Goal: Task Accomplishment & Management: Use online tool/utility

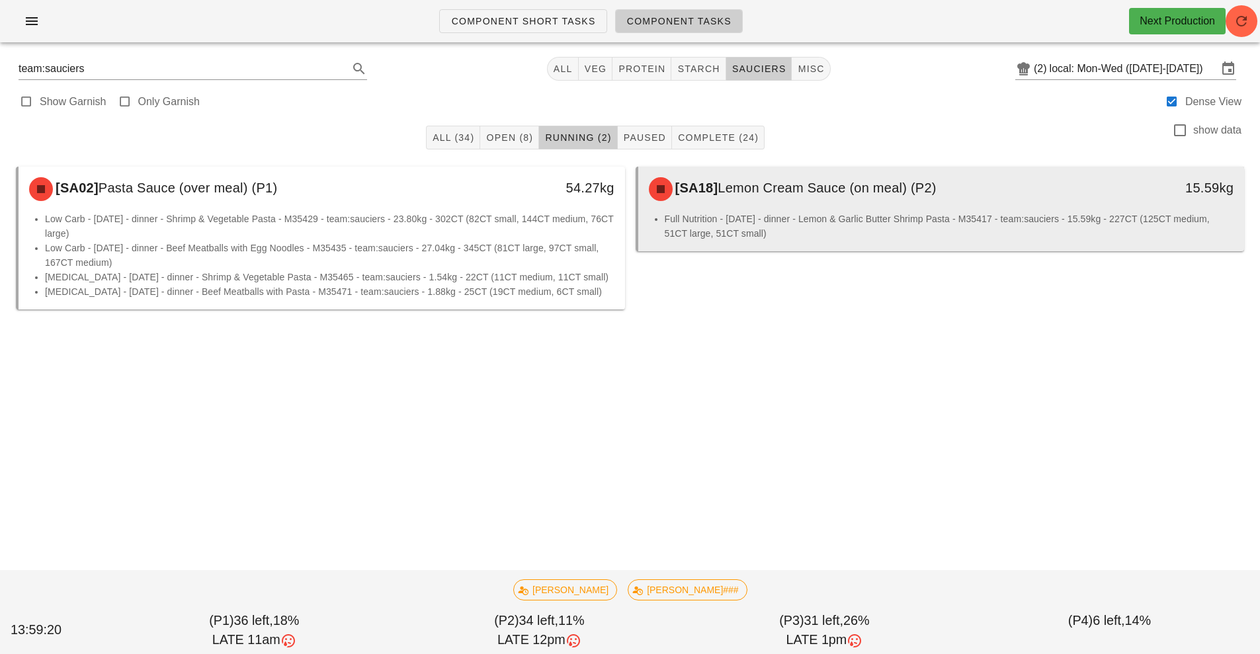
click at [764, 210] on div "[SA18] Lemon Cream Sauce (on meal) (P2) 15.59kg" at bounding box center [941, 189] width 607 height 45
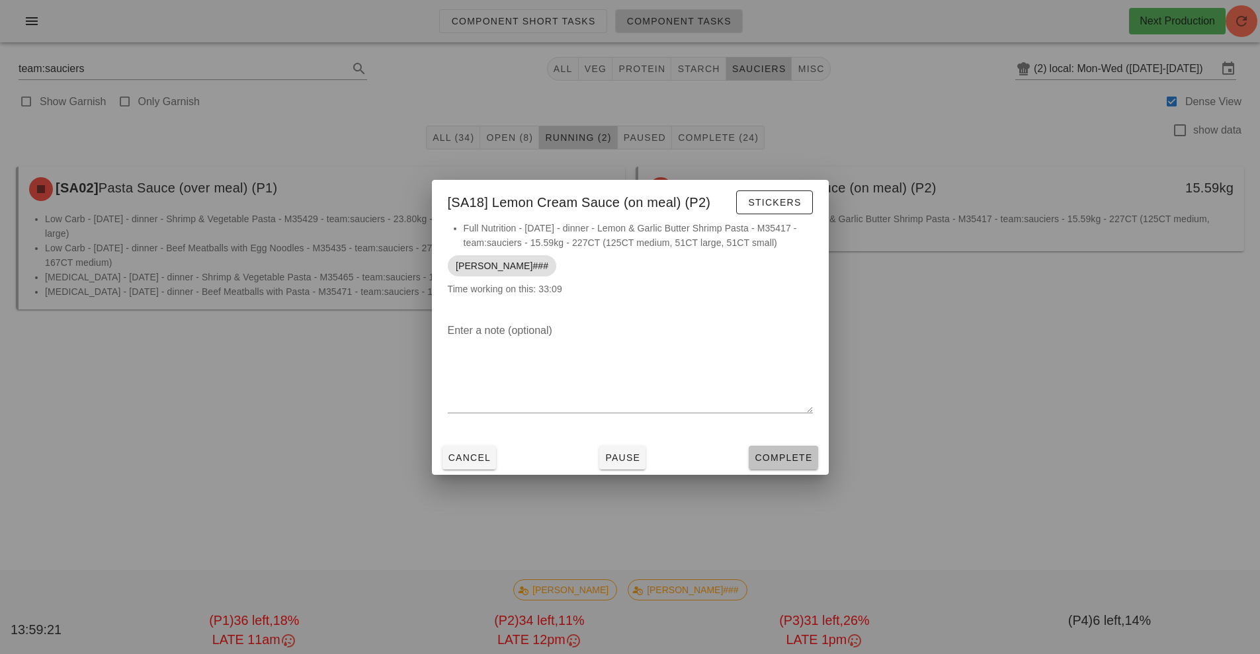
click at [785, 457] on span "Complete" at bounding box center [783, 458] width 58 height 11
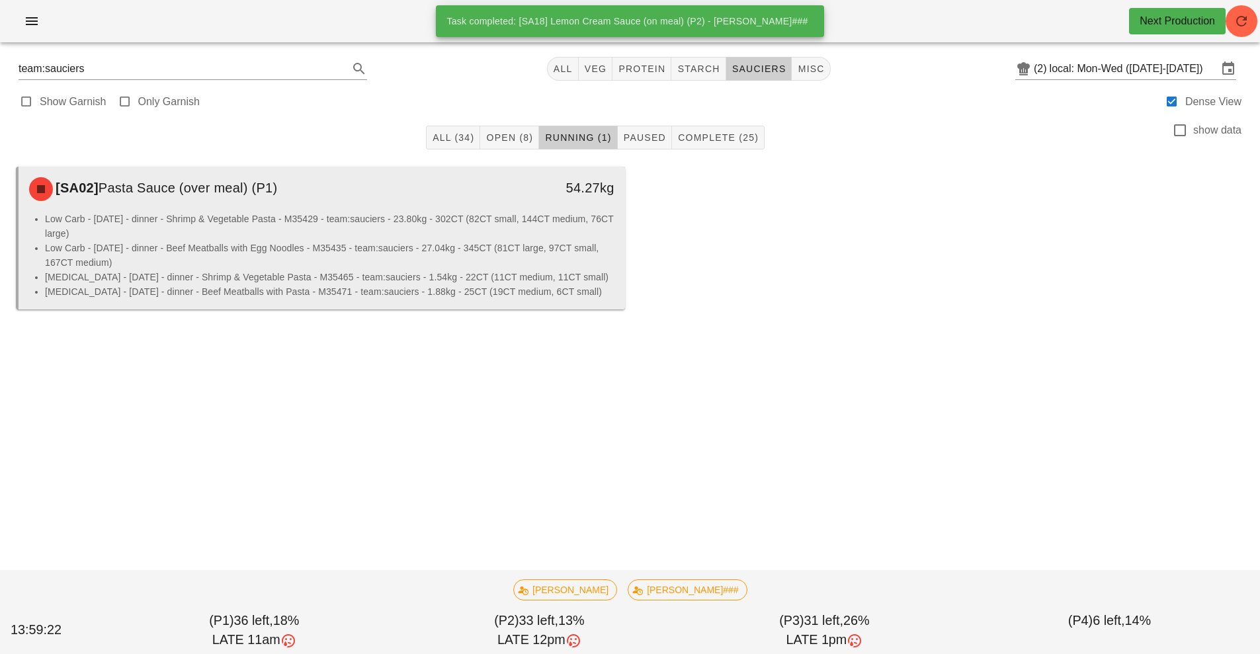
click at [466, 249] on li "Low Carb - [DATE] - dinner - Beef Meatballs with Egg Noodles - M35435 - team:sa…" at bounding box center [330, 255] width 570 height 29
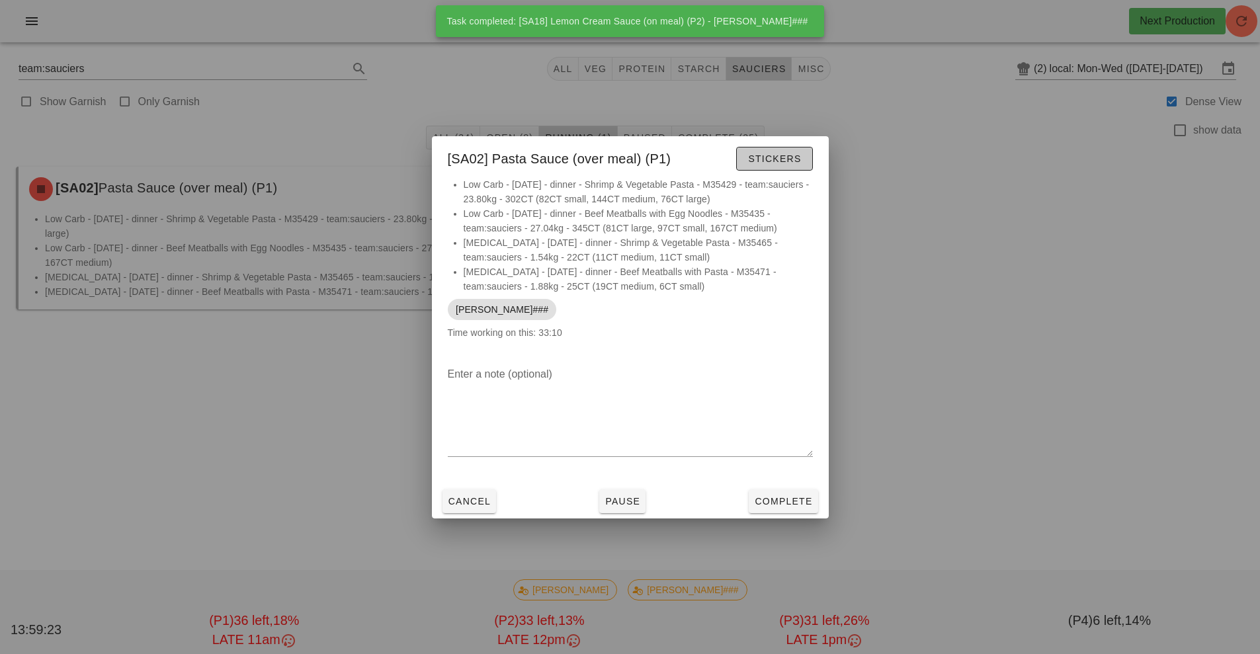
click at [780, 168] on button "Stickers" at bounding box center [774, 159] width 76 height 24
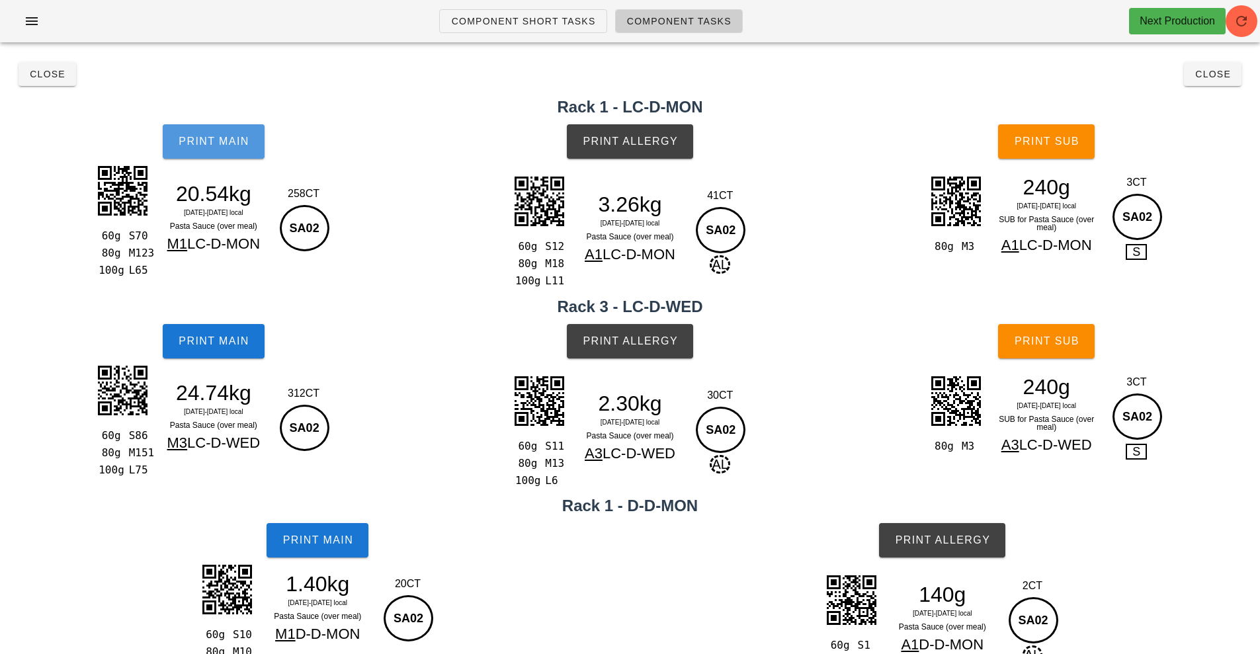
click at [210, 150] on button "Print Main" at bounding box center [214, 141] width 102 height 34
click at [211, 129] on button "Print Main" at bounding box center [214, 141] width 102 height 34
click at [654, 137] on span "Print Allergy" at bounding box center [630, 142] width 96 height 12
click at [204, 339] on span "Print Main" at bounding box center [213, 341] width 71 height 12
click at [212, 351] on button "Print Main" at bounding box center [214, 341] width 102 height 34
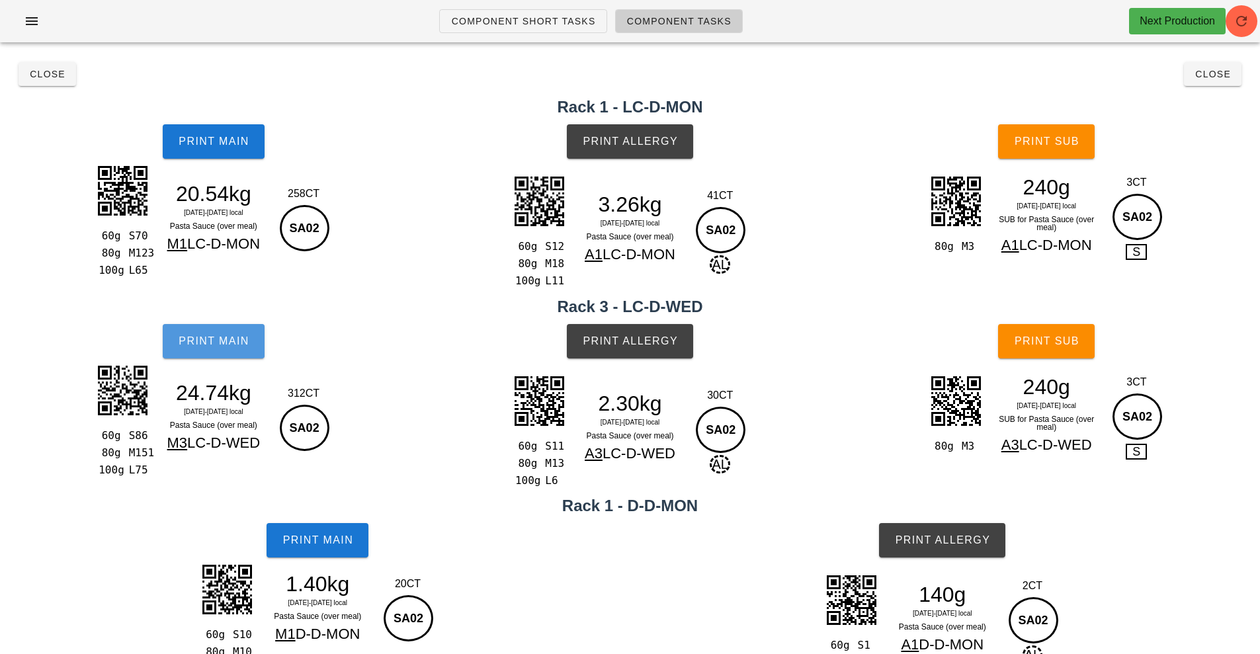
click at [193, 353] on button "Print Main" at bounding box center [214, 341] width 102 height 34
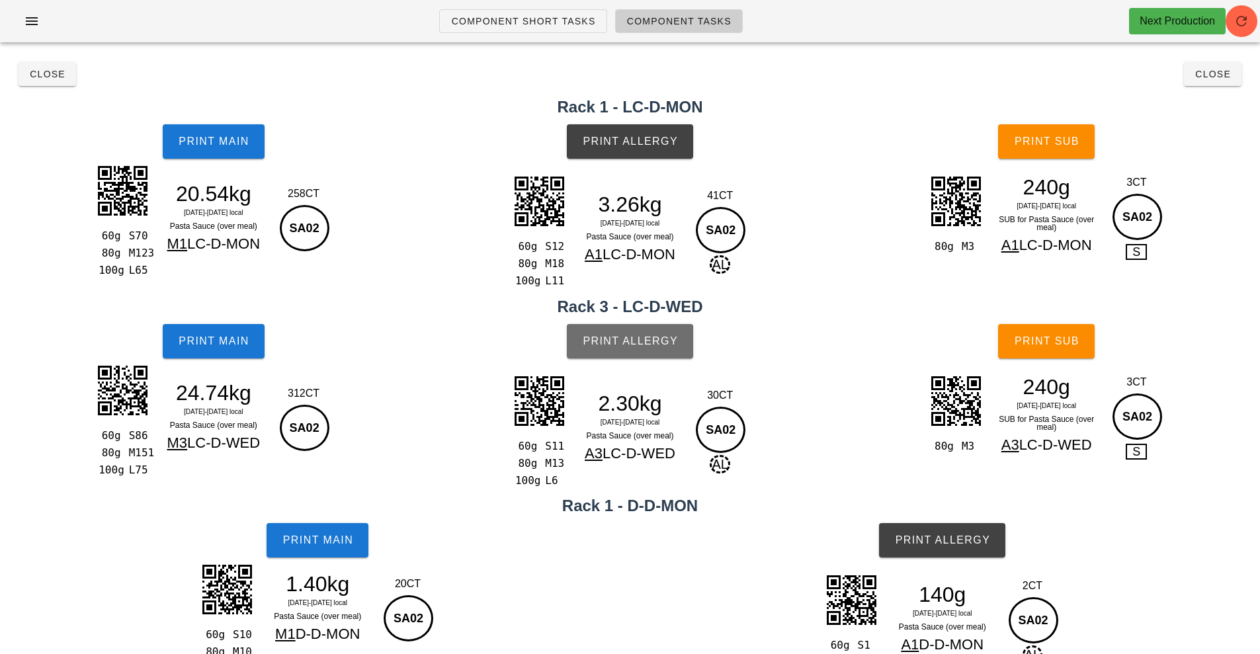
click at [657, 341] on span "Print Allergy" at bounding box center [630, 341] width 96 height 12
click at [329, 530] on button "Print Main" at bounding box center [318, 540] width 102 height 34
click at [924, 537] on span "Print Allergy" at bounding box center [943, 541] width 96 height 12
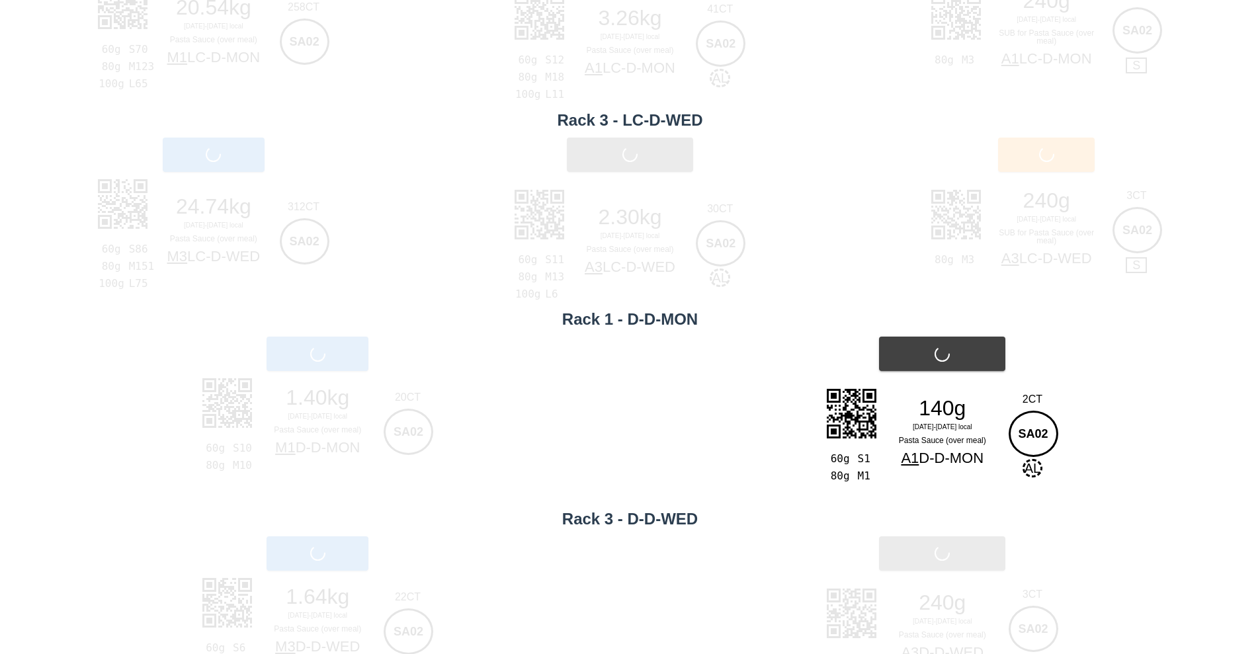
scroll to position [234, 0]
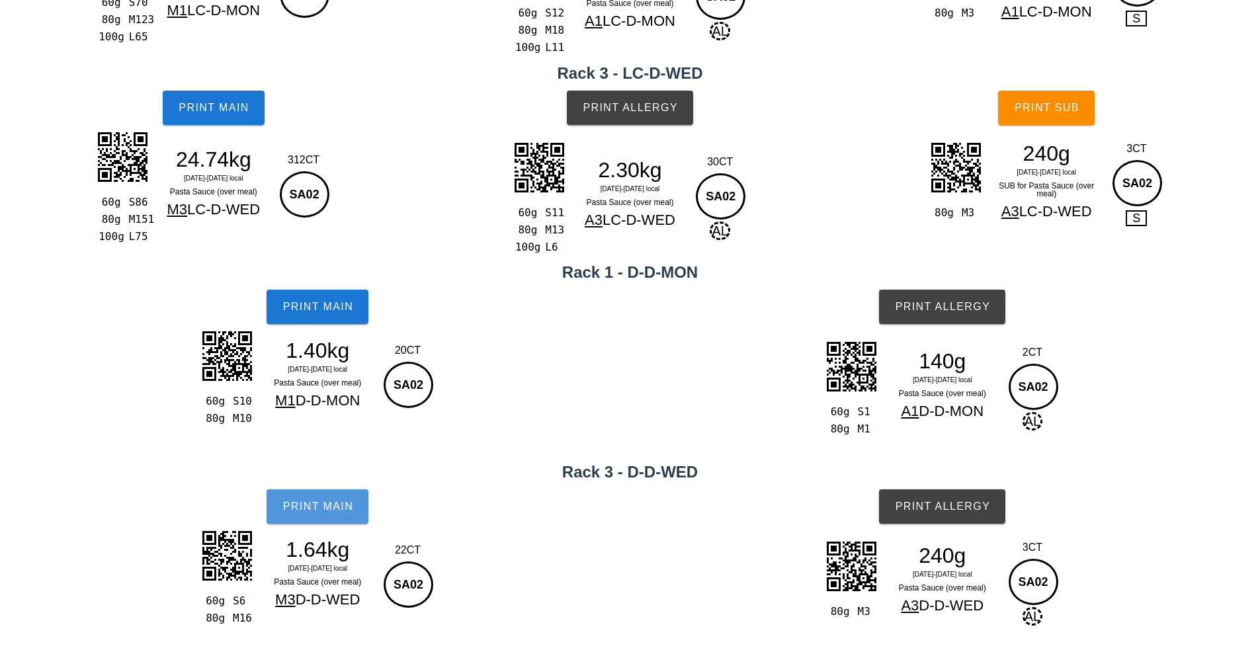
click at [305, 509] on span "Print Main" at bounding box center [317, 507] width 71 height 12
click at [936, 494] on button "Print Allergy" at bounding box center [942, 507] width 126 height 34
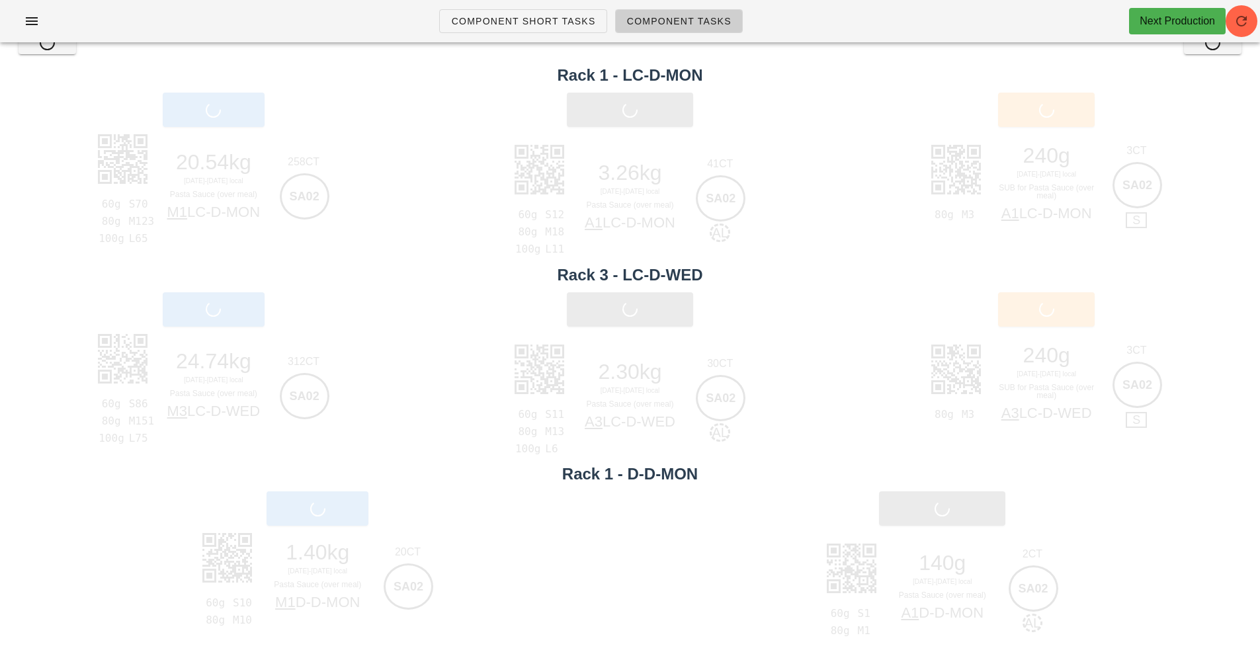
scroll to position [0, 0]
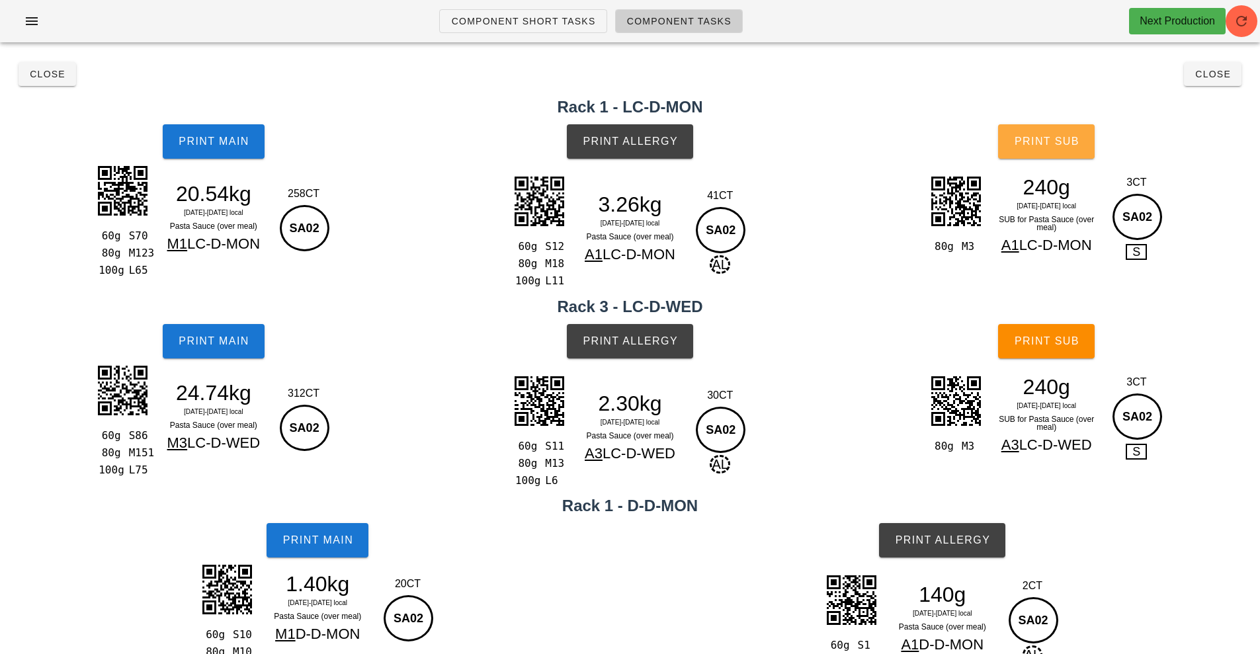
click at [1050, 138] on span "Print Sub" at bounding box center [1047, 142] width 66 height 12
click at [1050, 332] on button "Print Sub" at bounding box center [1046, 341] width 97 height 34
click at [46, 81] on button "Close" at bounding box center [48, 74] width 58 height 24
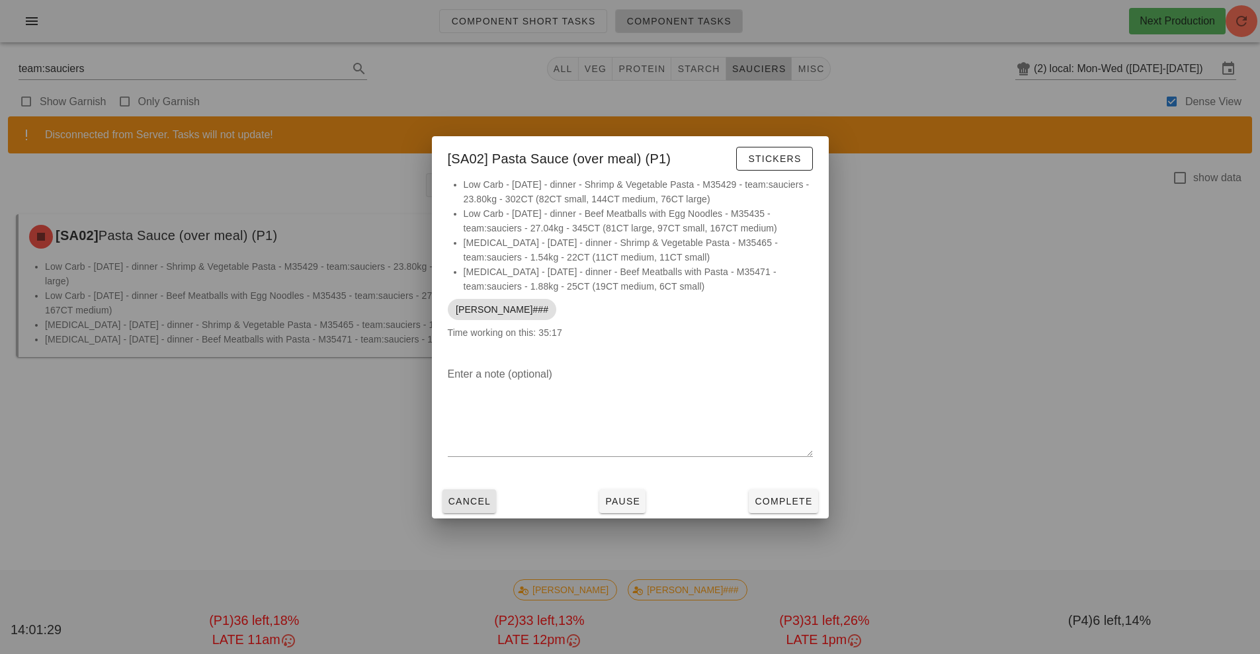
click at [477, 500] on span "Cancel" at bounding box center [470, 501] width 44 height 11
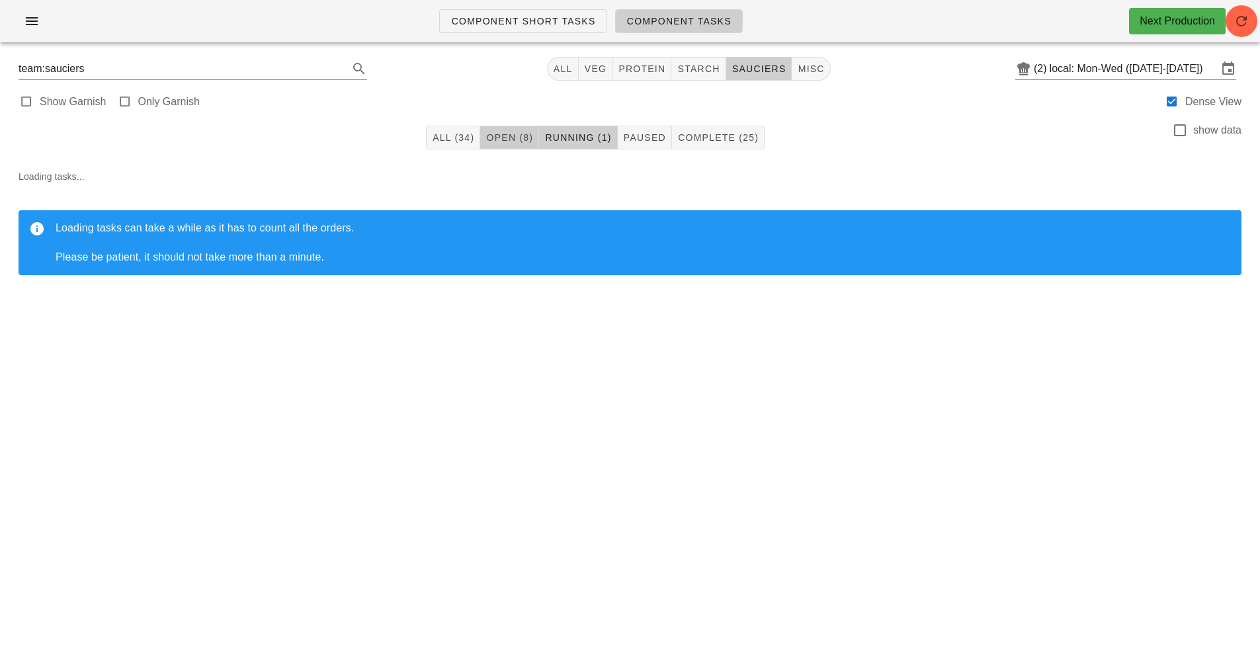
click at [517, 134] on span "Open (8)" at bounding box center [510, 137] width 48 height 11
click at [1248, 25] on icon "button" at bounding box center [1242, 21] width 16 height 16
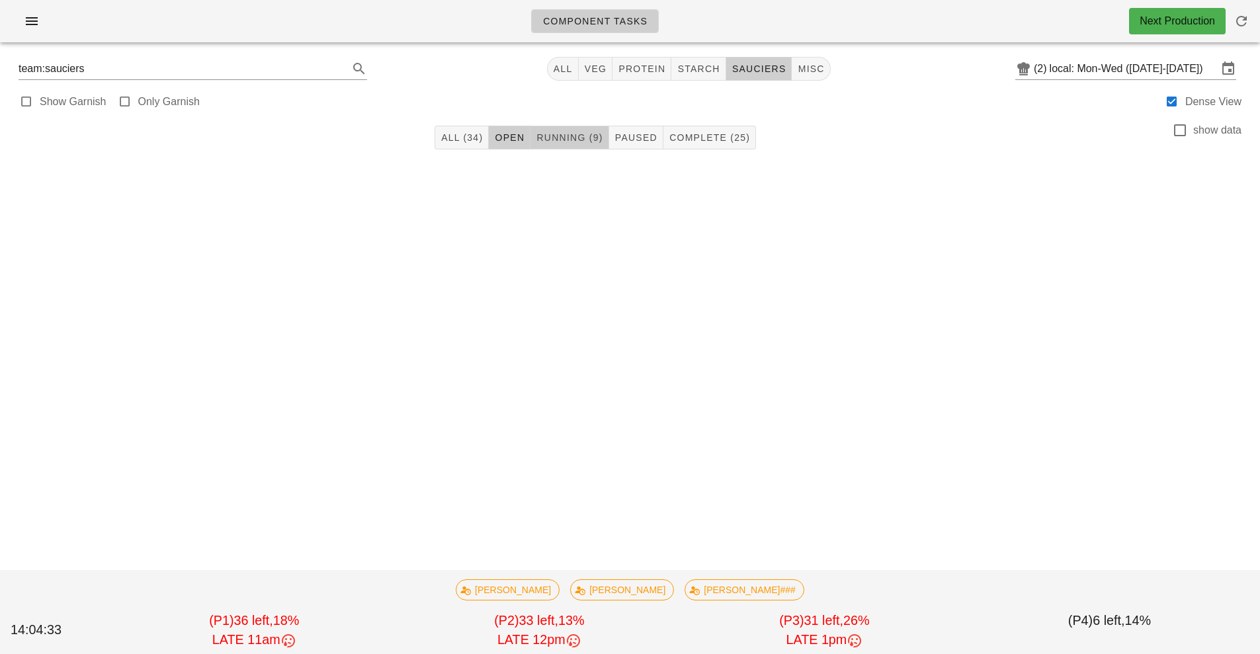
click at [564, 145] on button "Running (9)" at bounding box center [570, 138] width 78 height 24
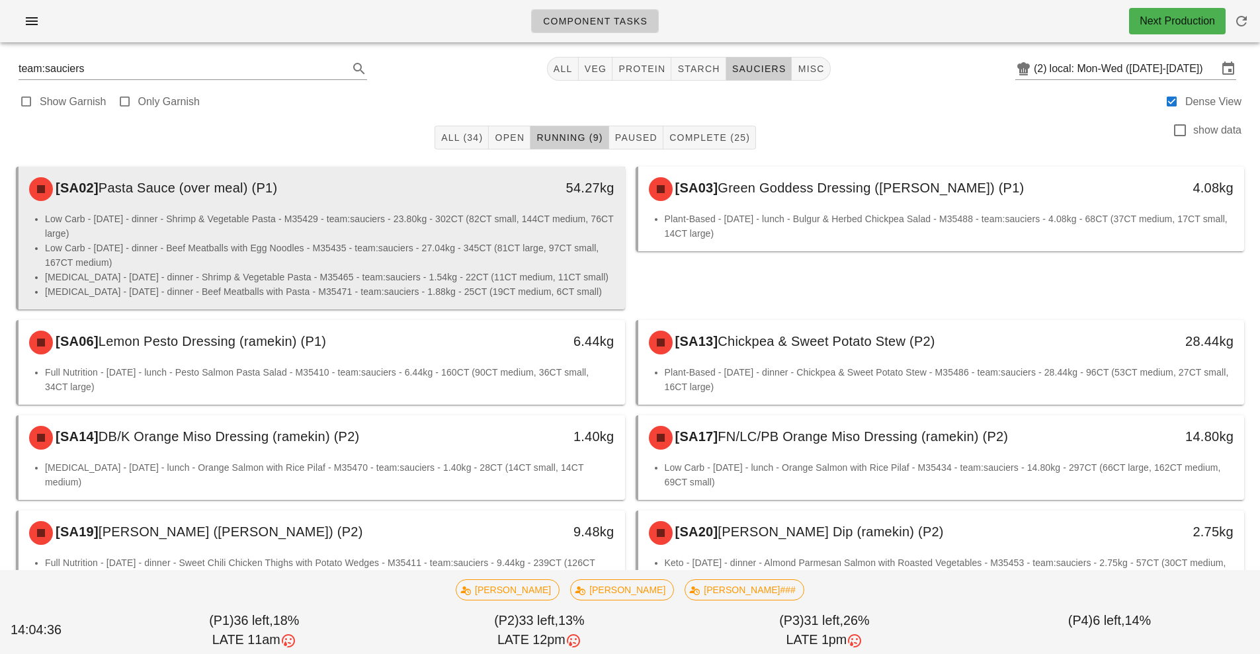
click at [515, 258] on li "Low Carb - [DATE] - dinner - Beef Meatballs with Egg Noodles - M35435 - team:sa…" at bounding box center [330, 255] width 570 height 29
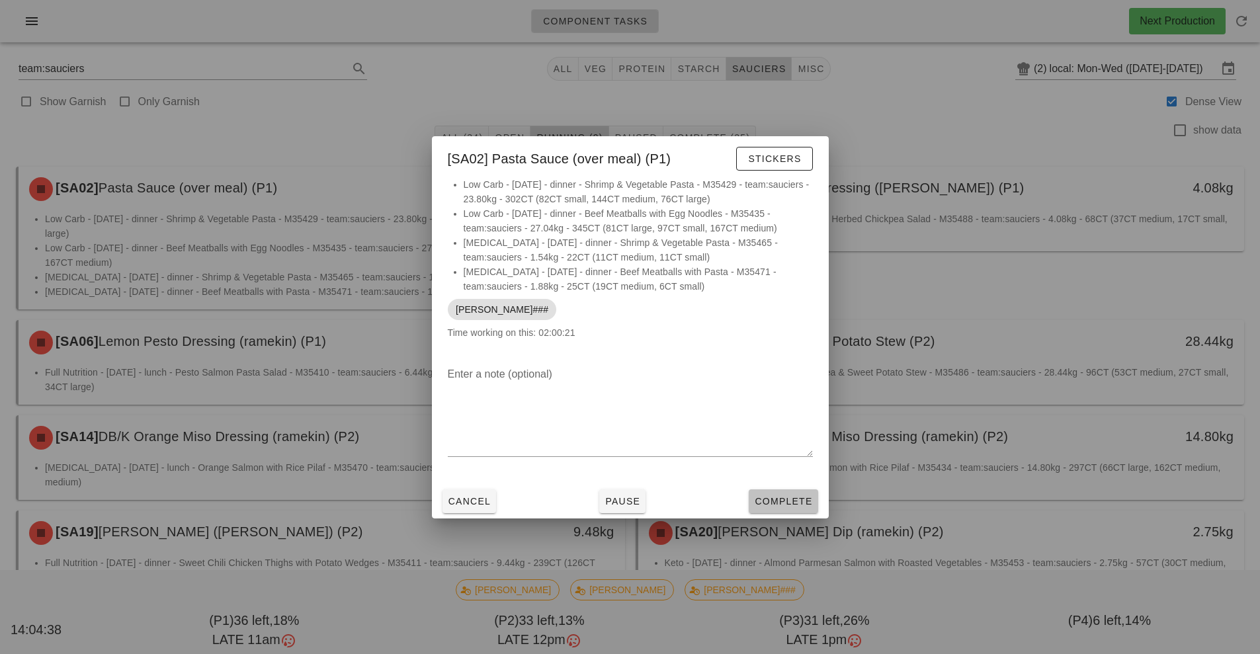
click at [783, 496] on span "Complete" at bounding box center [783, 501] width 58 height 11
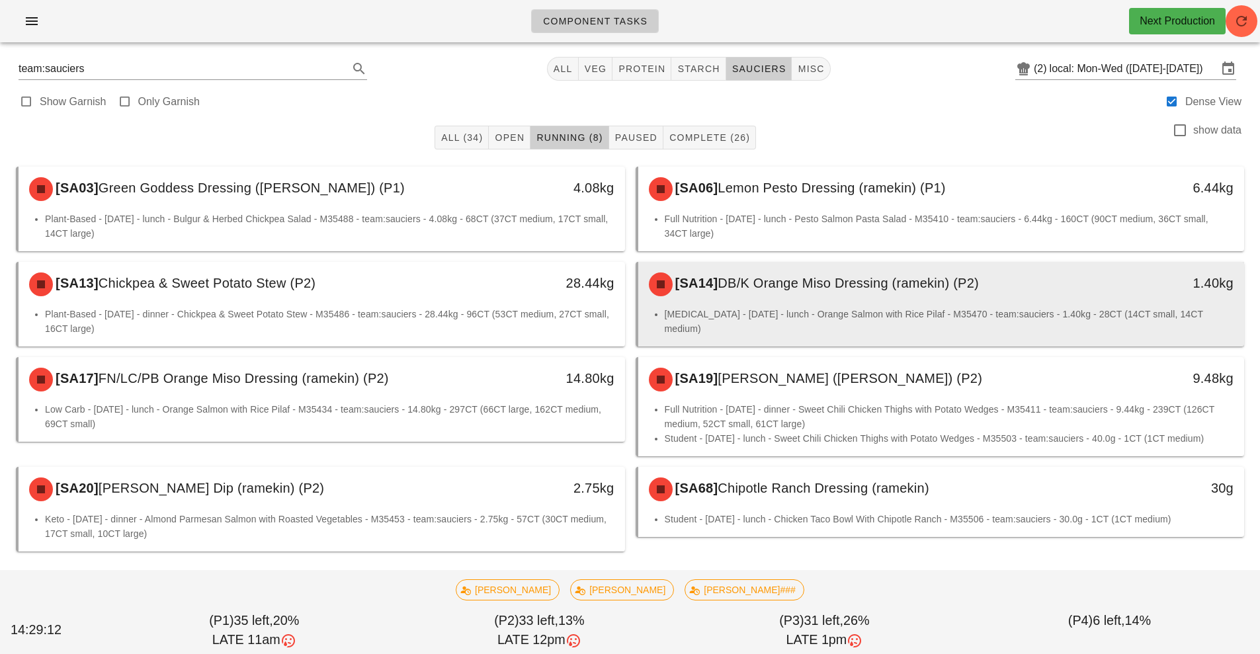
click at [1043, 295] on div "[SA14] DB/K Orange Miso Dressing (ramekin) (P2)" at bounding box center [866, 285] width 451 height 40
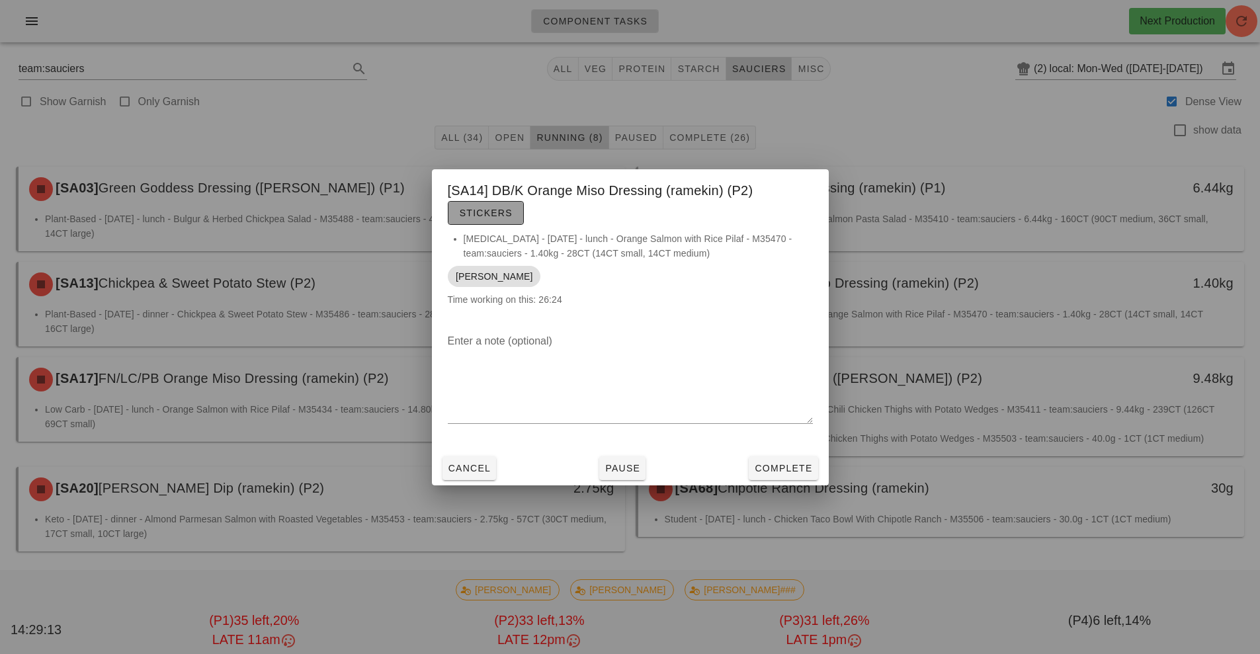
click at [486, 222] on button "Stickers" at bounding box center [486, 213] width 76 height 24
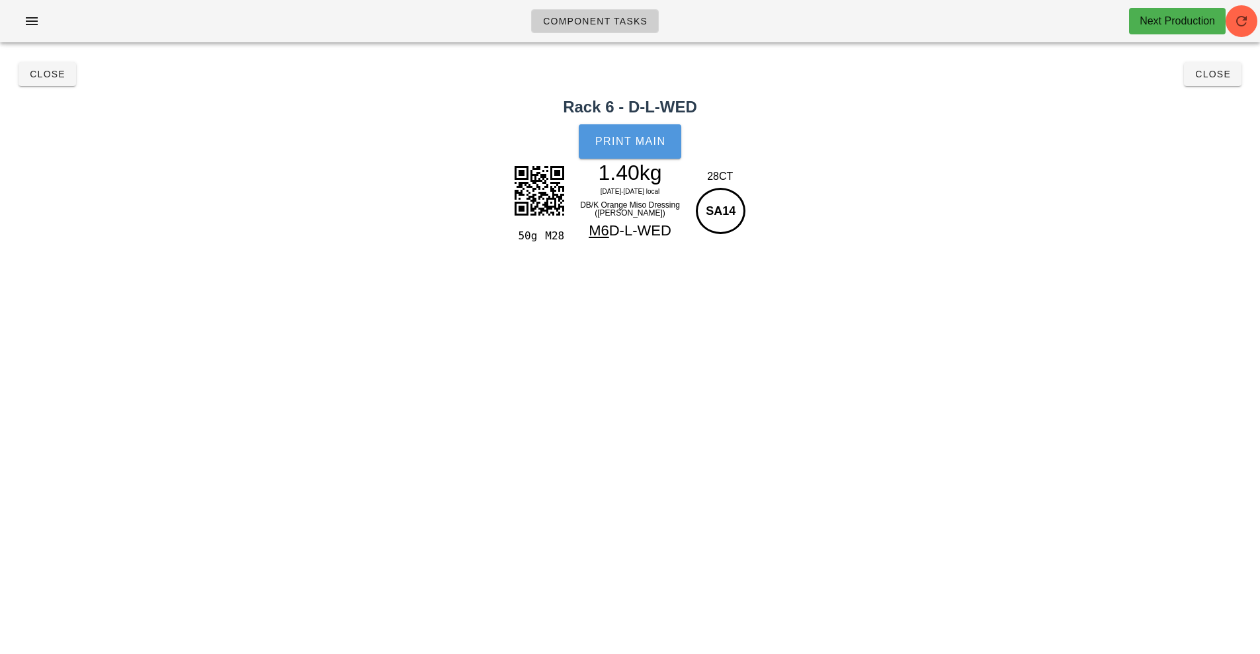
click at [651, 153] on button "Print Main" at bounding box center [630, 141] width 102 height 34
click at [1223, 81] on button "Close" at bounding box center [1213, 74] width 58 height 24
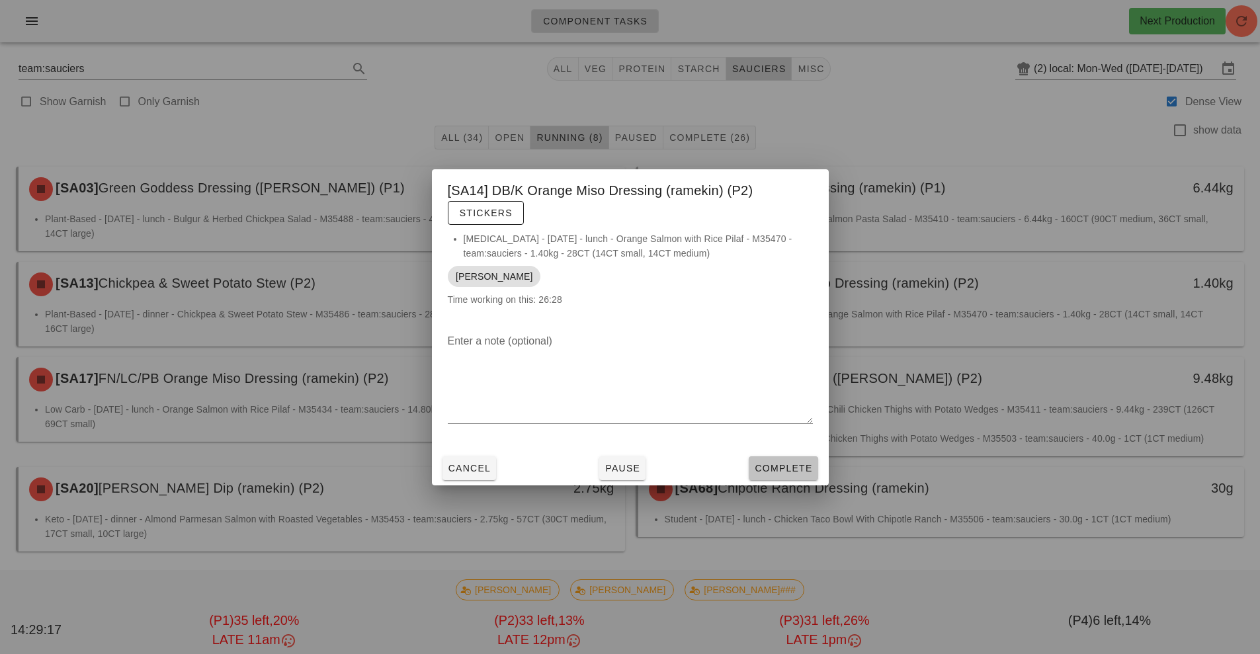
click at [780, 478] on button "Complete" at bounding box center [783, 469] width 69 height 24
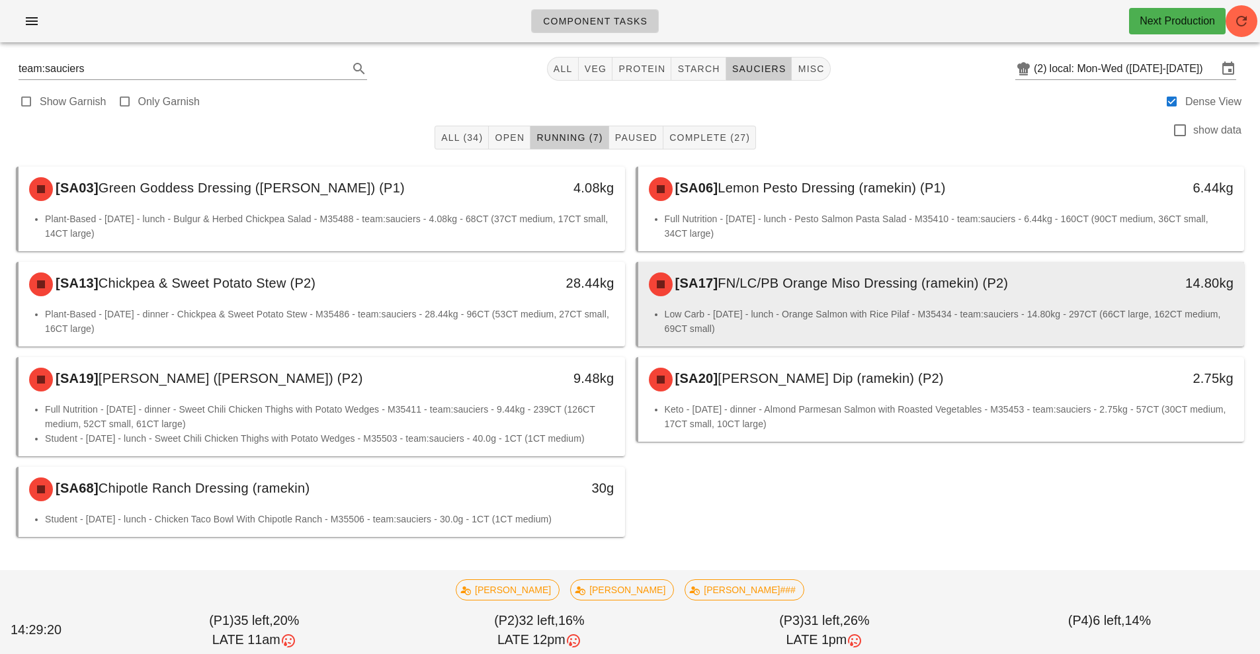
click at [955, 290] on span "FN/LC/PB Orange Miso Dressing (ramekin) (P2)" at bounding box center [863, 283] width 290 height 15
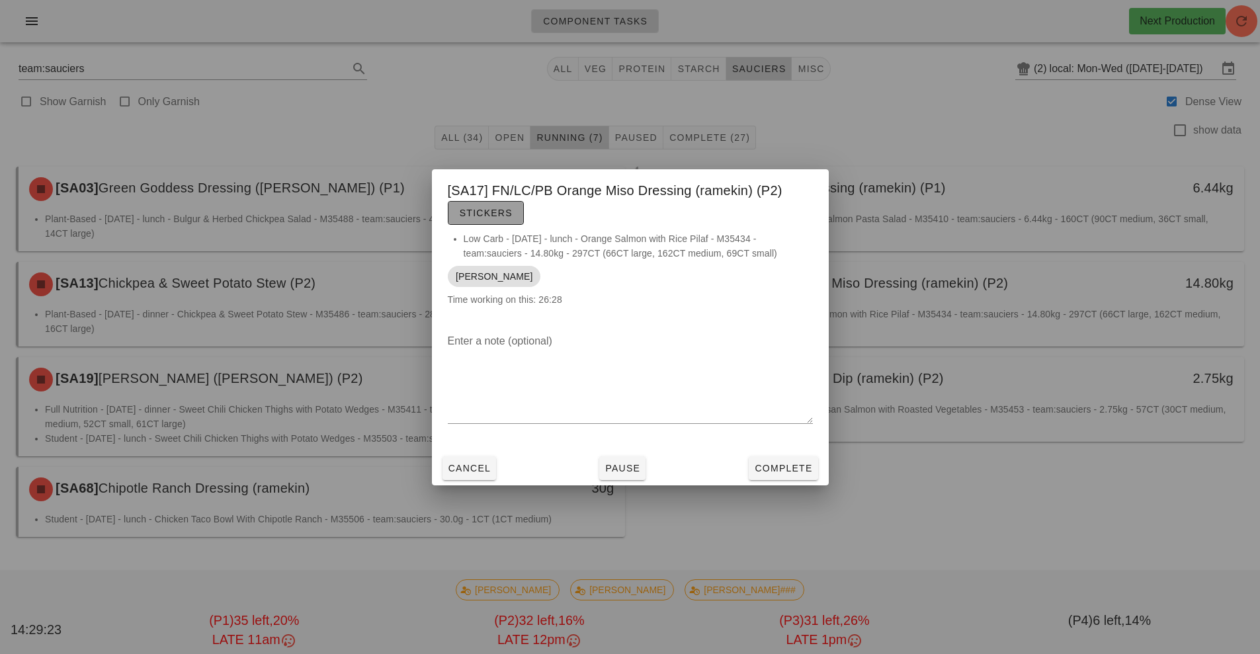
click at [486, 214] on span "Stickers" at bounding box center [486, 213] width 54 height 11
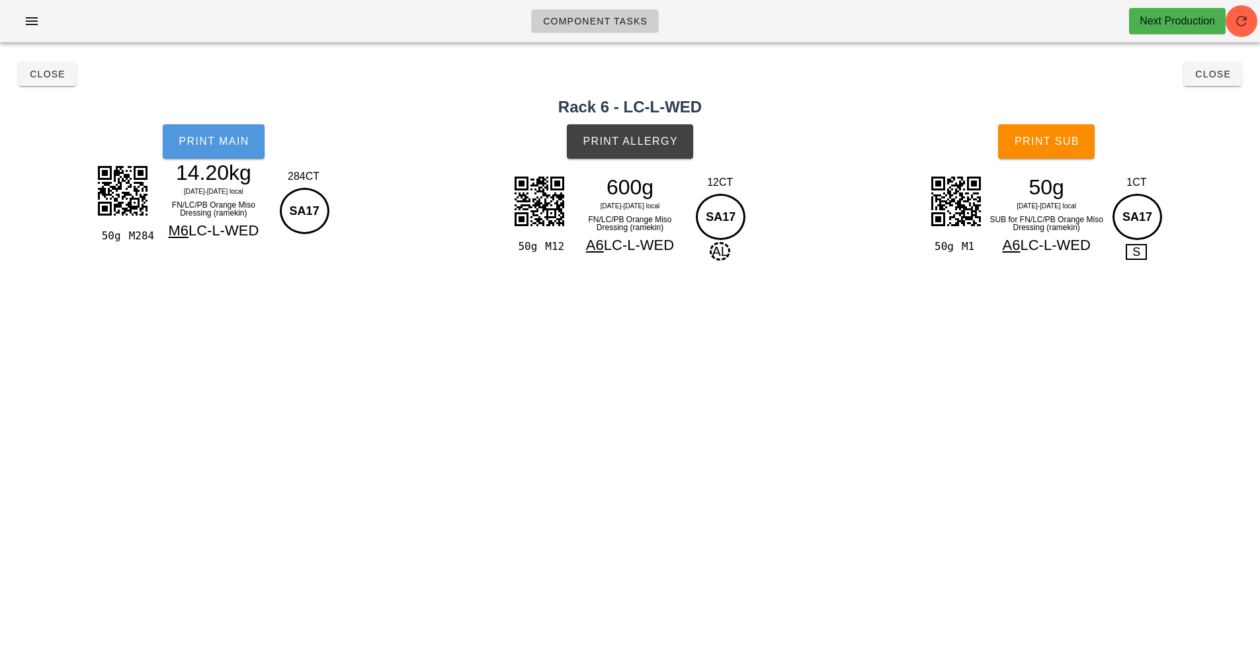
click at [208, 136] on span "Print Main" at bounding box center [213, 142] width 71 height 12
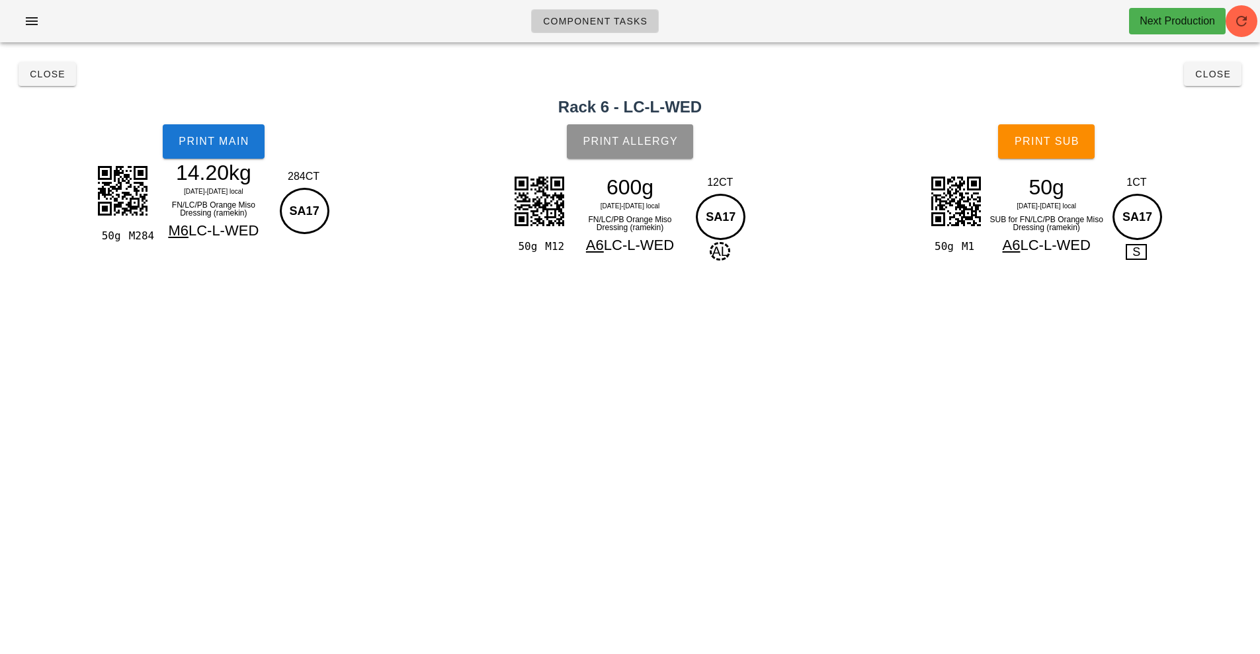
click at [632, 148] on button "Print Allergy" at bounding box center [630, 141] width 126 height 34
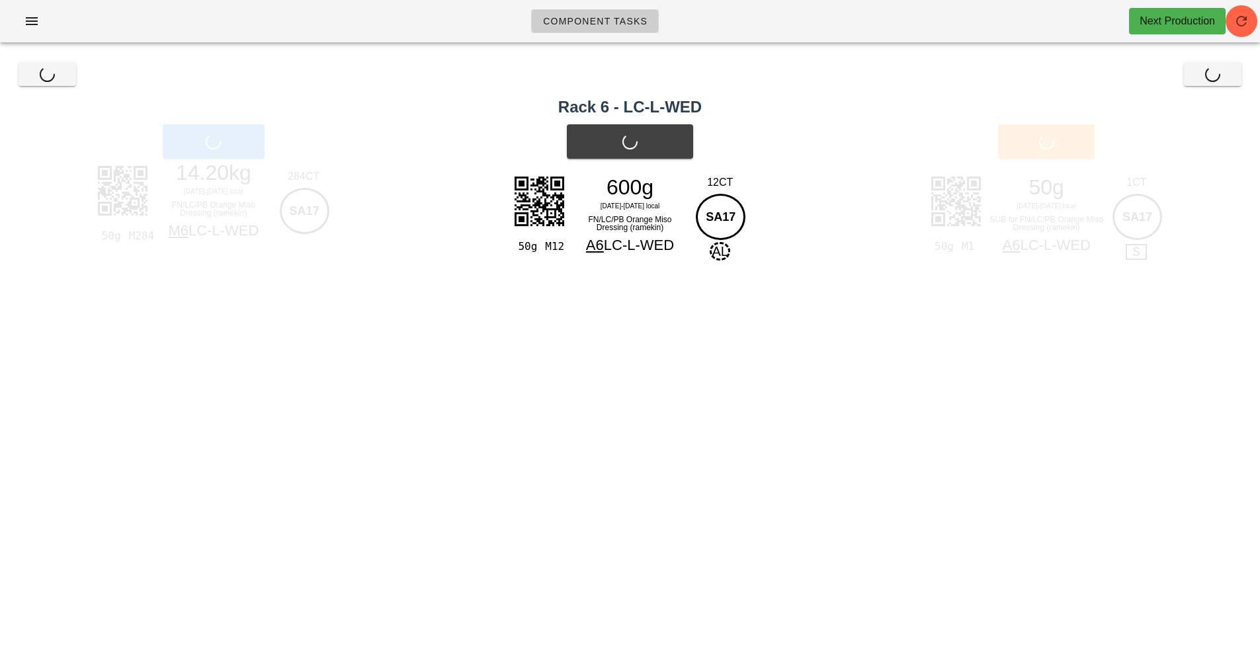
click at [1039, 149] on div "Print Sub" at bounding box center [1046, 141] width 427 height 50
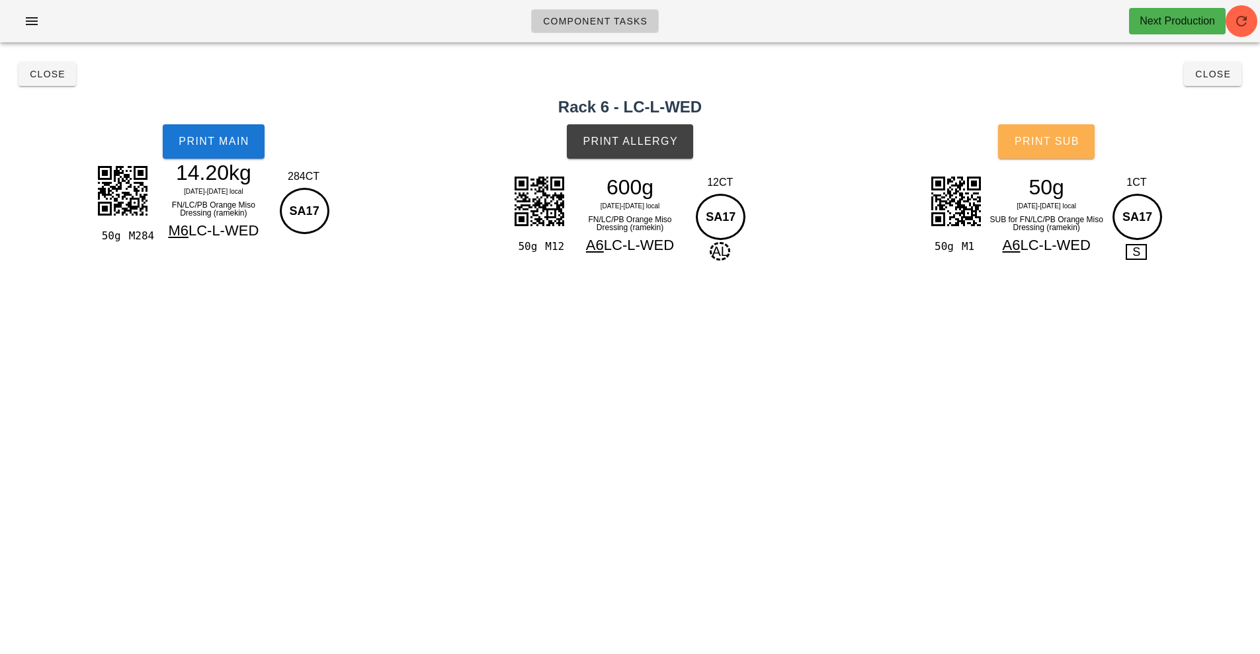
click at [1057, 152] on button "Print Sub" at bounding box center [1046, 141] width 97 height 34
click at [1226, 82] on button "Close" at bounding box center [1213, 74] width 58 height 24
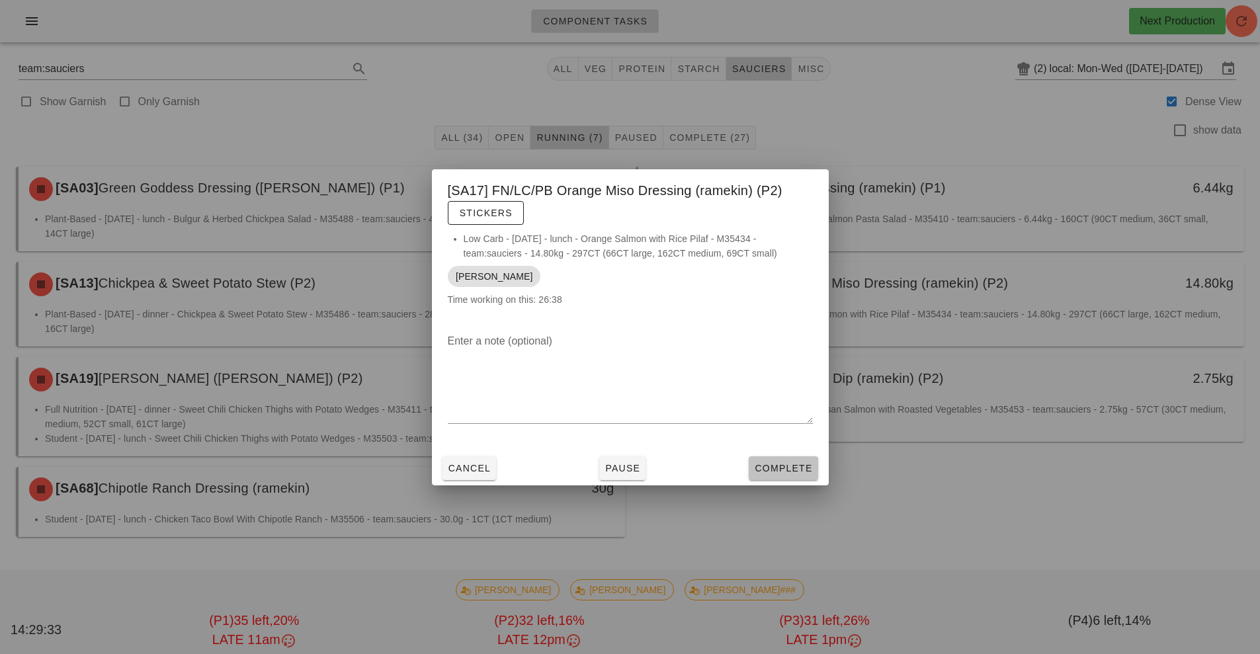
click at [816, 469] on button "Complete" at bounding box center [783, 469] width 69 height 24
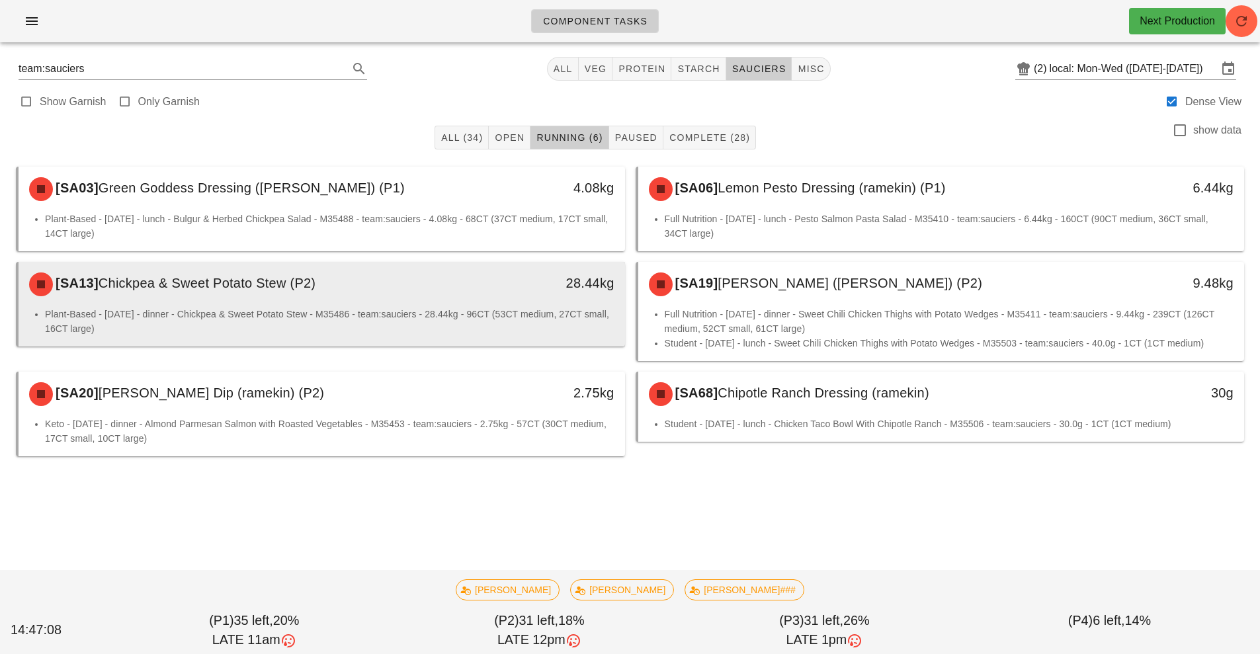
click at [505, 312] on li "Plant-Based - Tuesday - dinner - Chickpea & Sweet Potato Stew - M35486 - team:s…" at bounding box center [330, 321] width 570 height 29
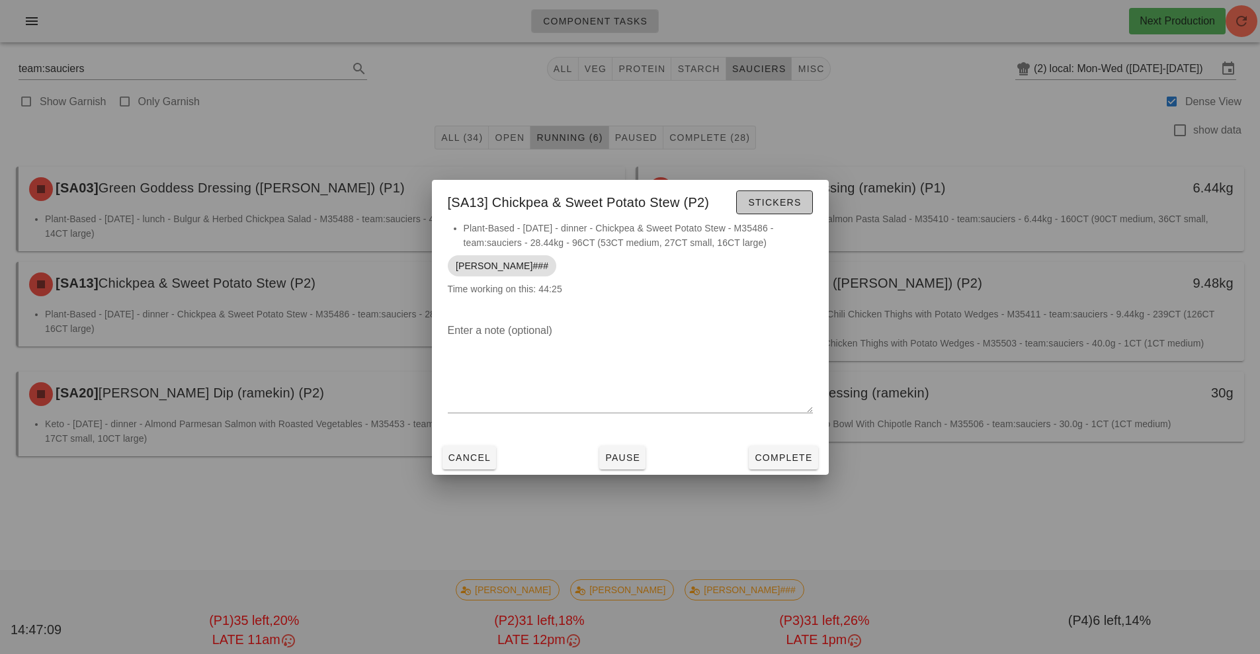
click at [768, 214] on button "Stickers" at bounding box center [774, 203] width 76 height 24
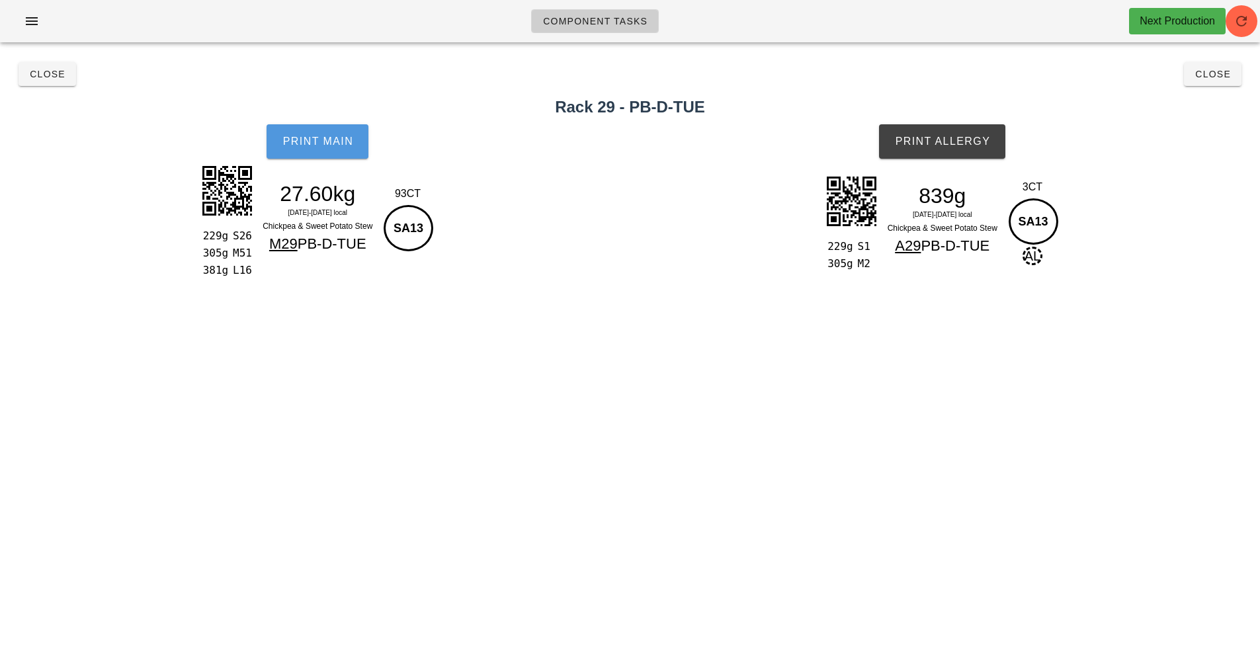
click at [332, 134] on button "Print Main" at bounding box center [318, 141] width 102 height 34
click at [312, 171] on div "229g S26 305g M51 381g L16 27.60kg Mo 8-We 10 Sep local Chickpea & Sweet Potato…" at bounding box center [318, 218] width 240 height 115
click at [314, 142] on span "Print Main" at bounding box center [317, 142] width 71 height 12
click at [952, 136] on span "Print Allergy" at bounding box center [943, 142] width 96 height 12
click at [302, 130] on button "Print Main" at bounding box center [318, 141] width 102 height 34
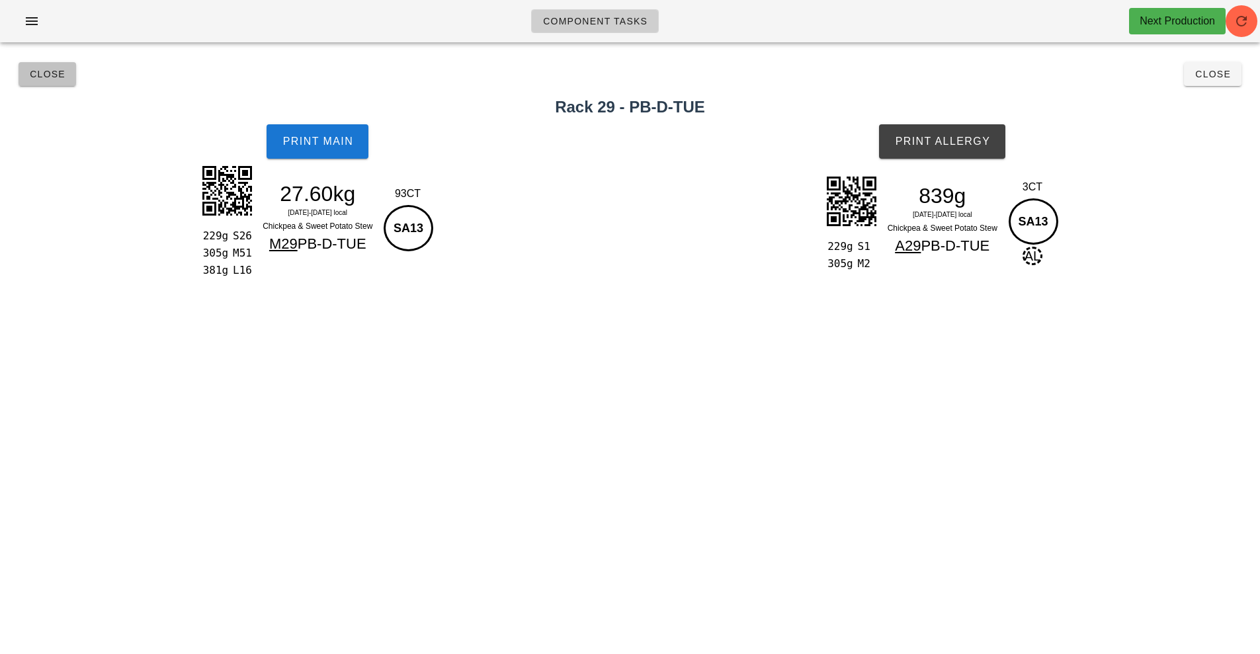
click at [51, 73] on span "Close" at bounding box center [47, 74] width 36 height 11
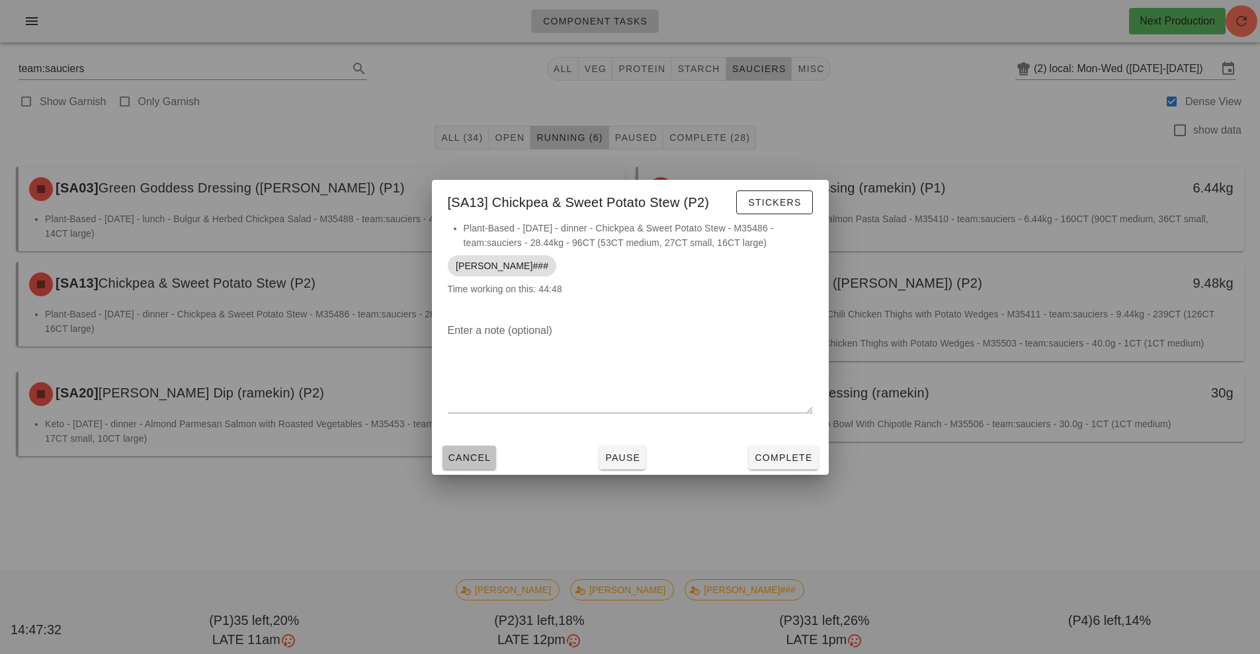
click at [468, 457] on span "Cancel" at bounding box center [470, 458] width 44 height 11
